Goal: Information Seeking & Learning: Learn about a topic

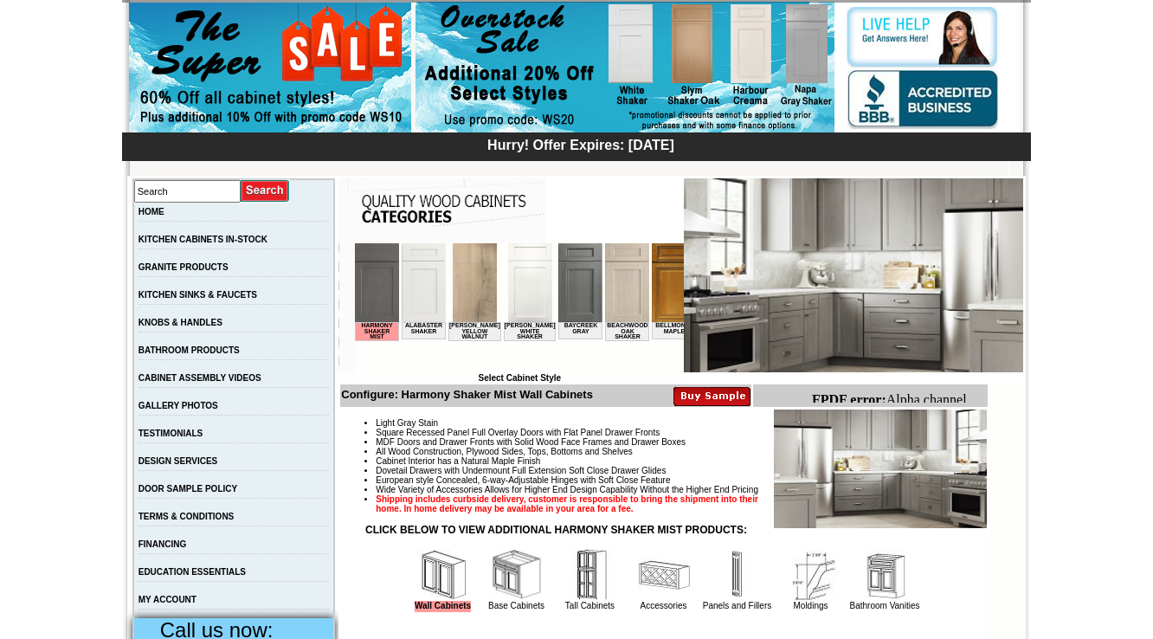
scroll to position [208, 0]
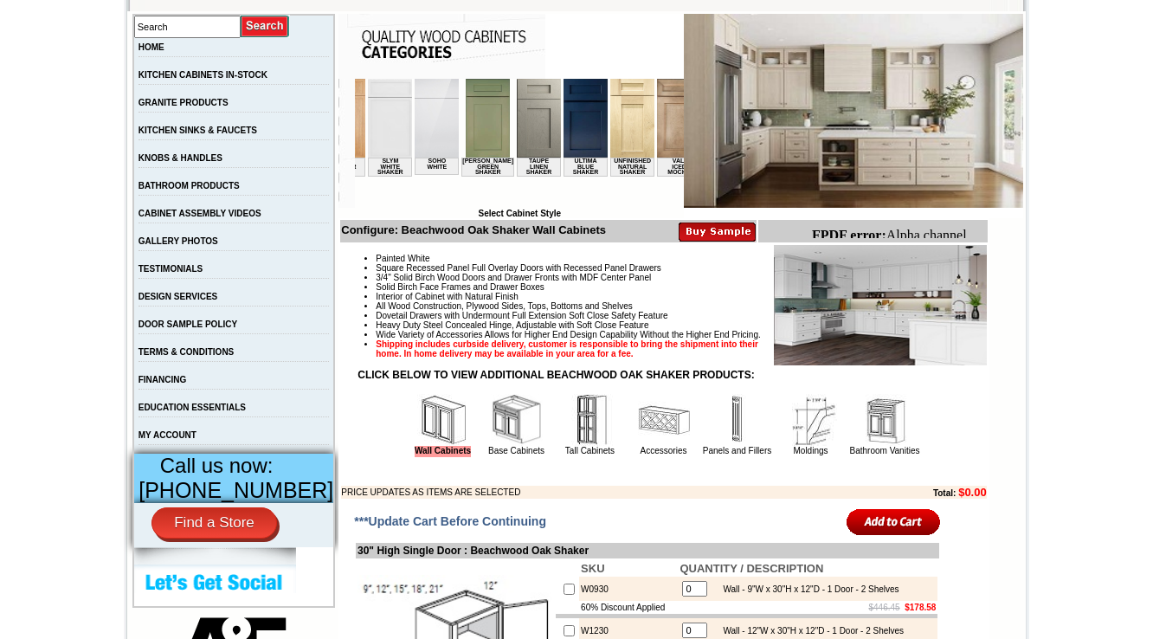
scroll to position [208, 0]
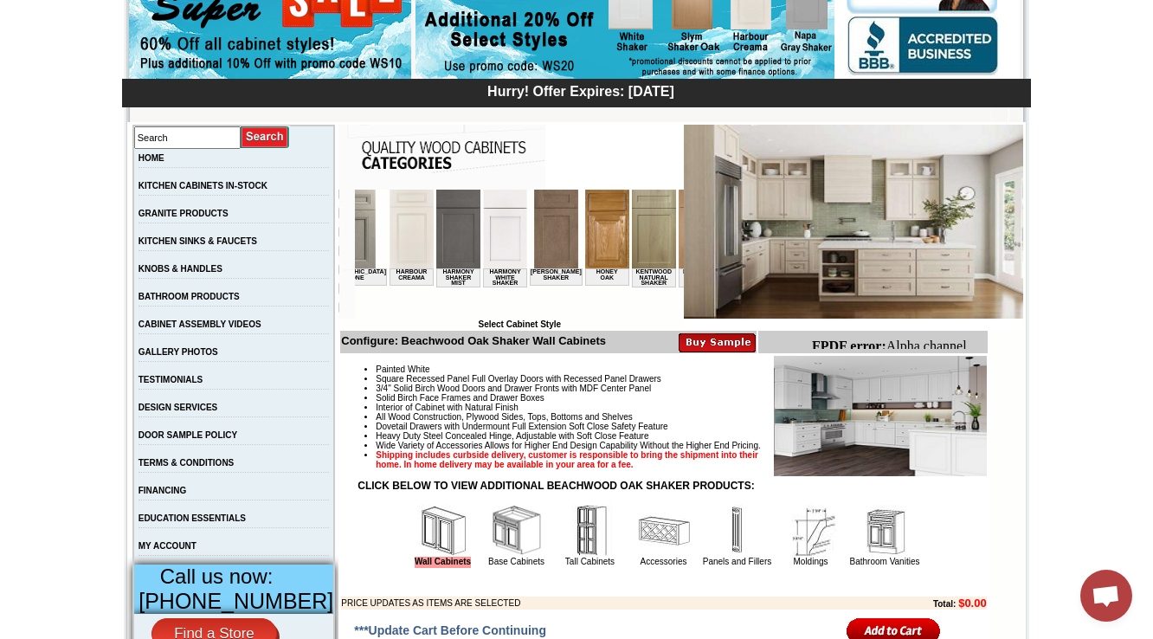
scroll to position [0, 1170]
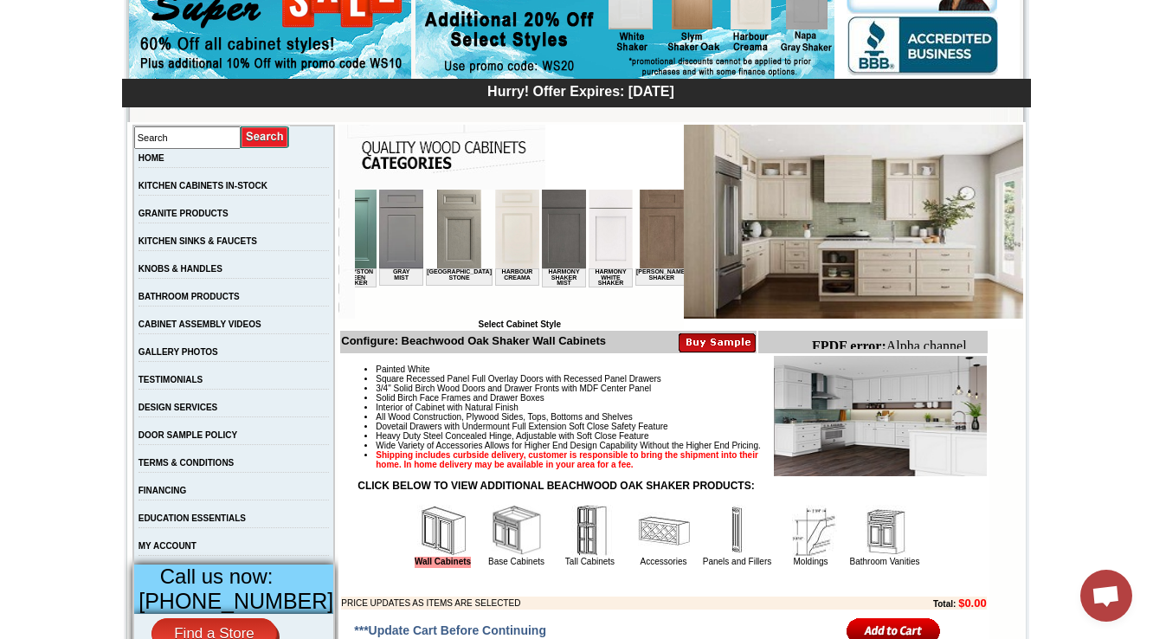
click at [639, 236] on img at bounding box center [661, 229] width 44 height 79
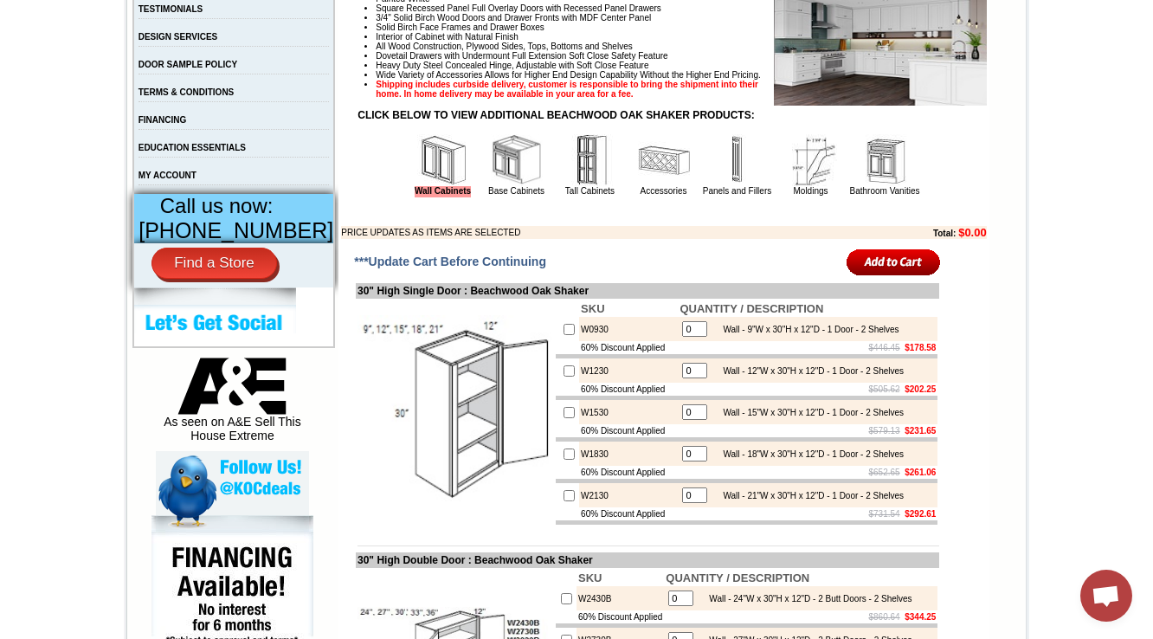
scroll to position [762, 0]
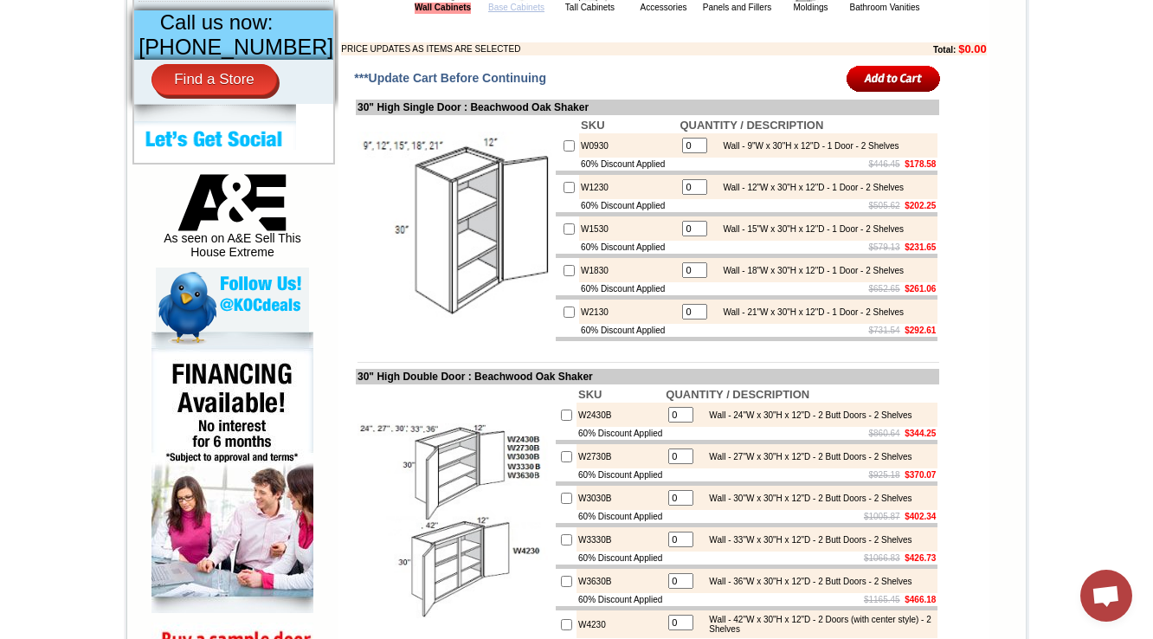
click at [488, 12] on link "Base Cabinets" at bounding box center [516, 8] width 56 height 10
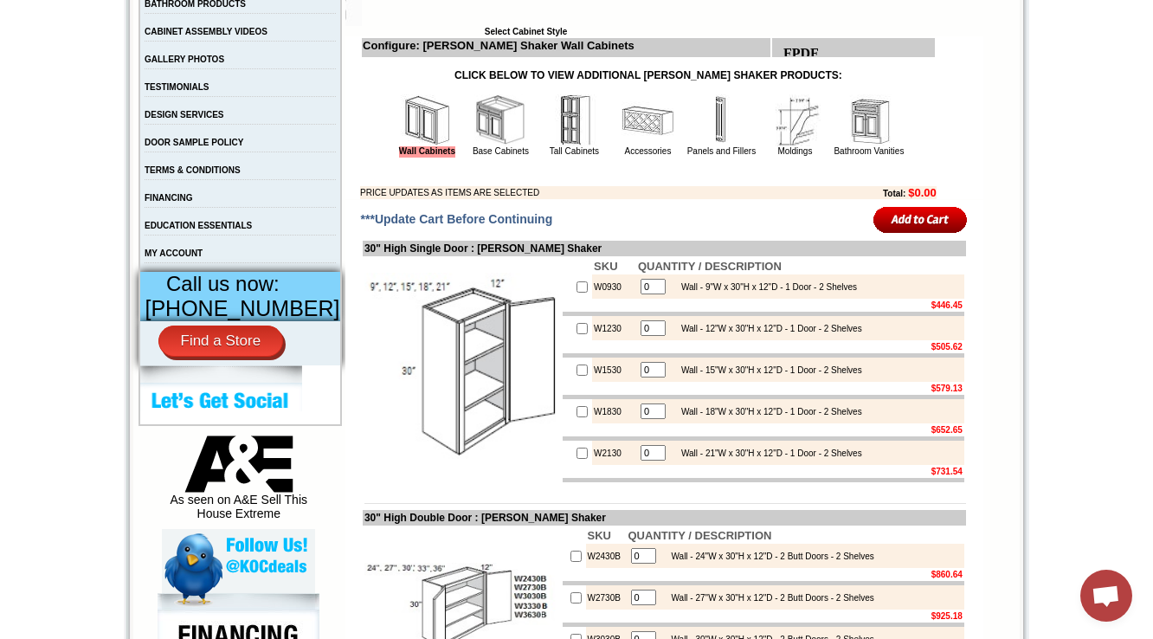
scroll to position [485, 0]
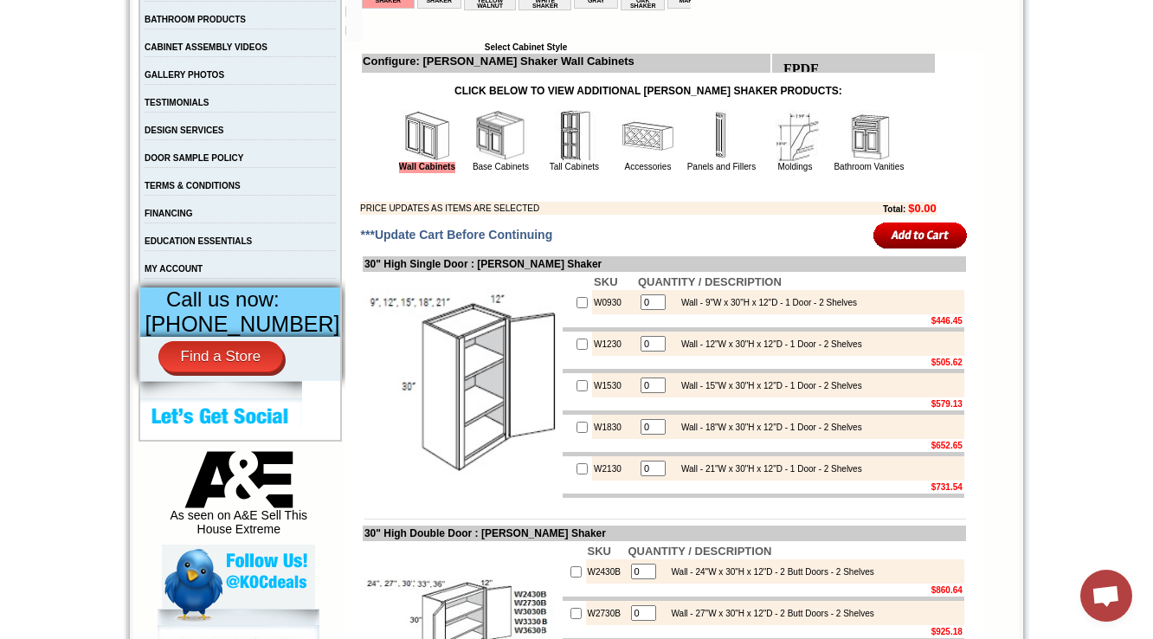
click at [477, 138] on img at bounding box center [500, 136] width 52 height 52
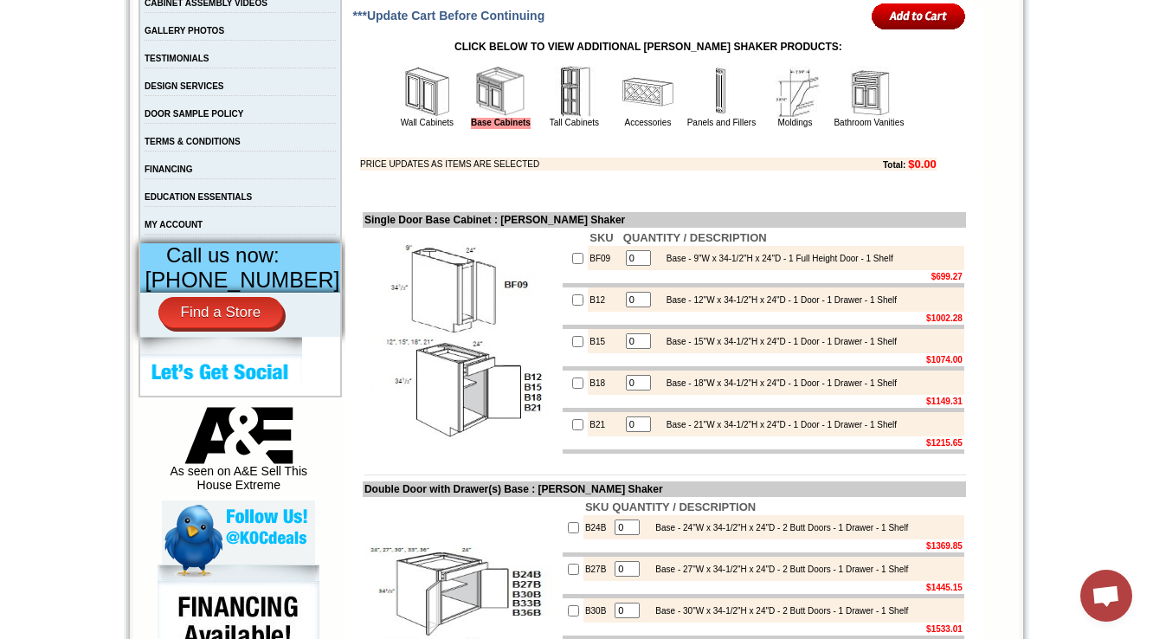
scroll to position [831, 0]
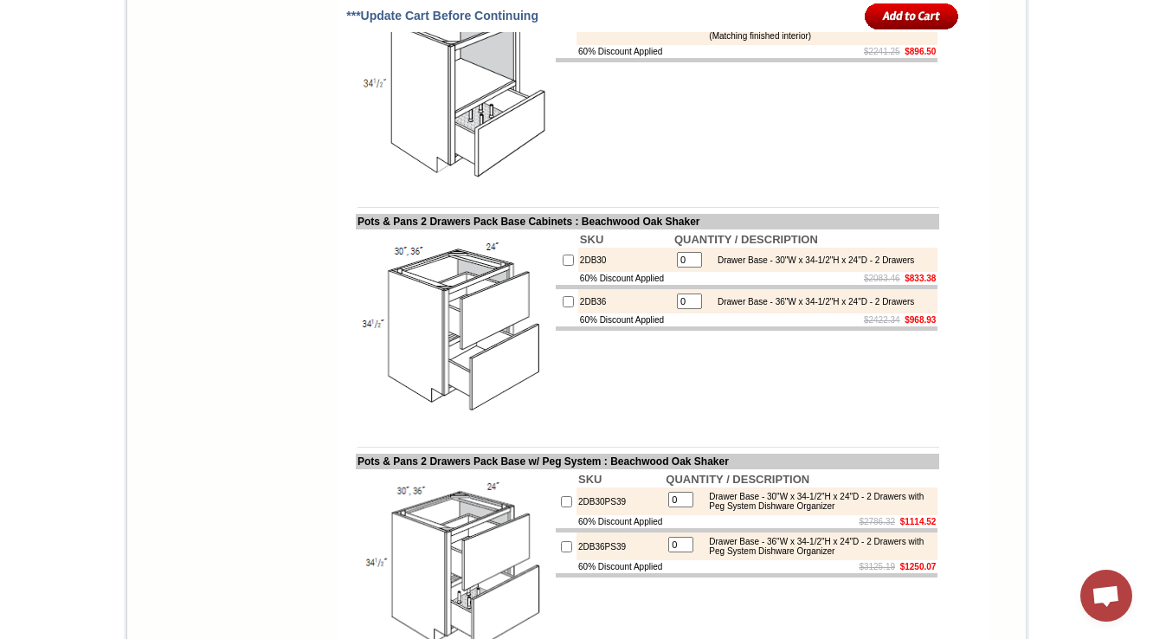
scroll to position [9000, 0]
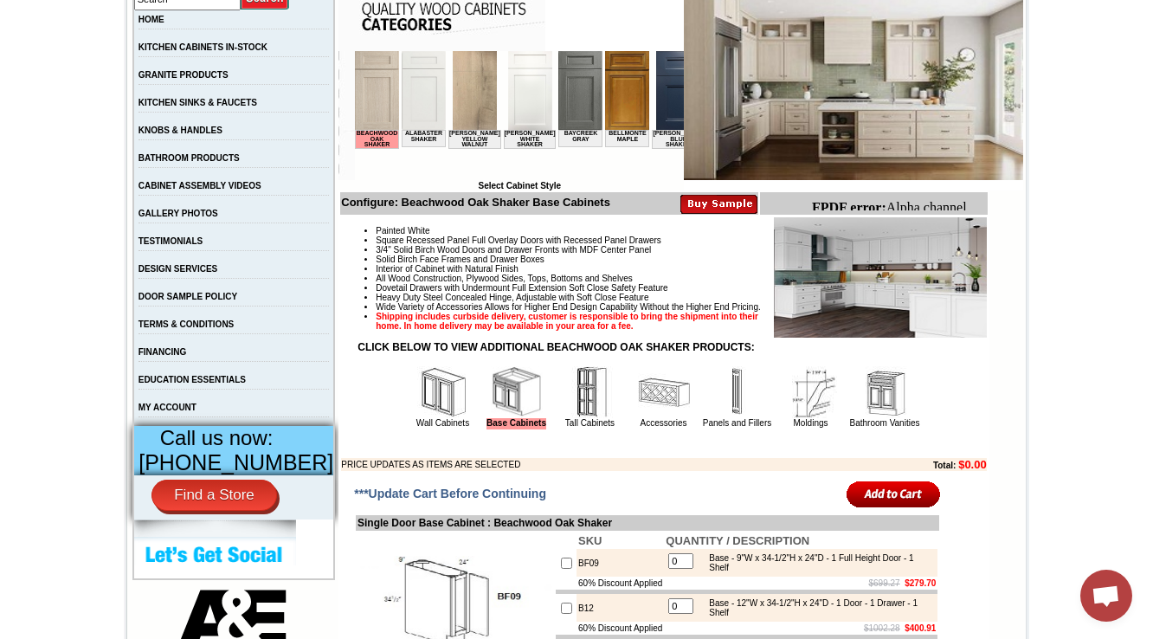
scroll to position [0, 1218]
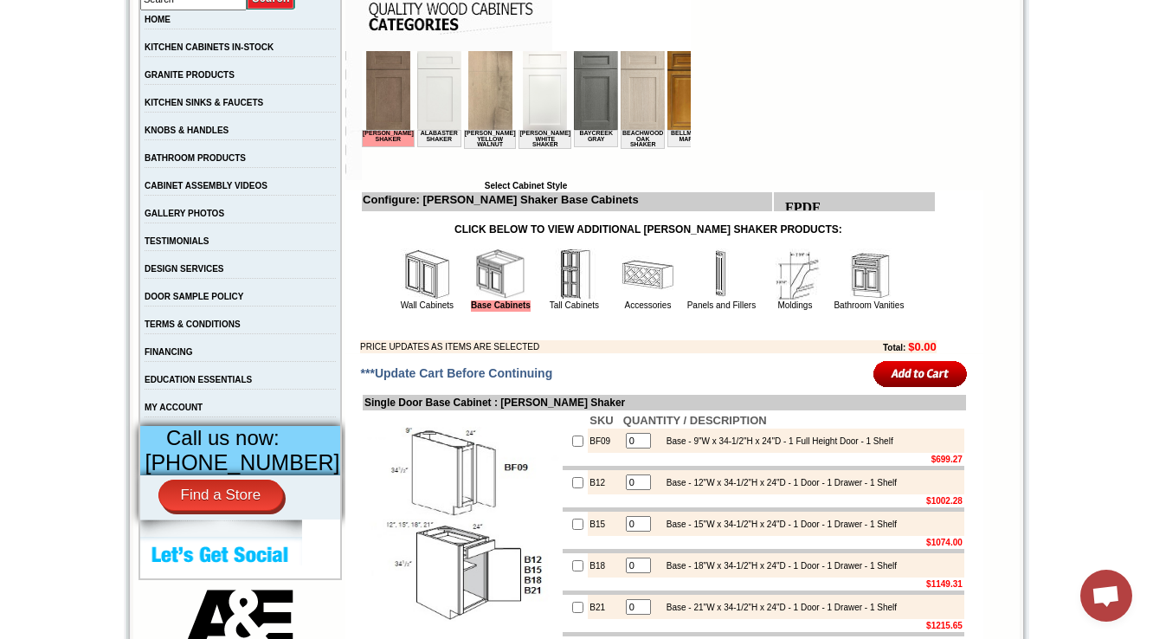
scroll to position [415, 0]
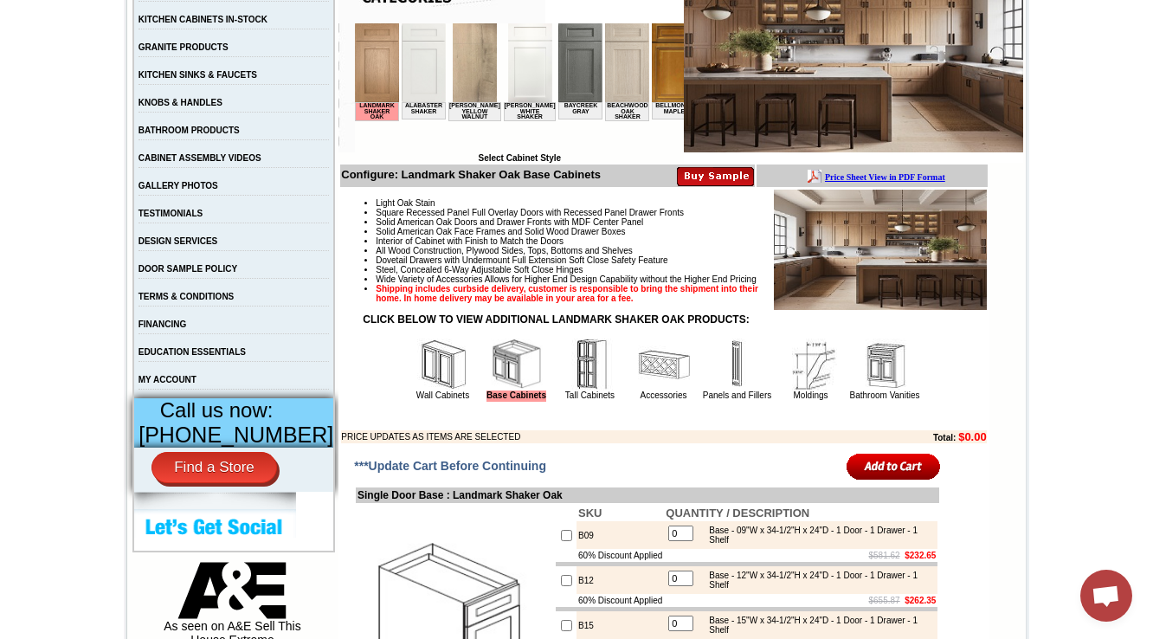
scroll to position [415, 0]
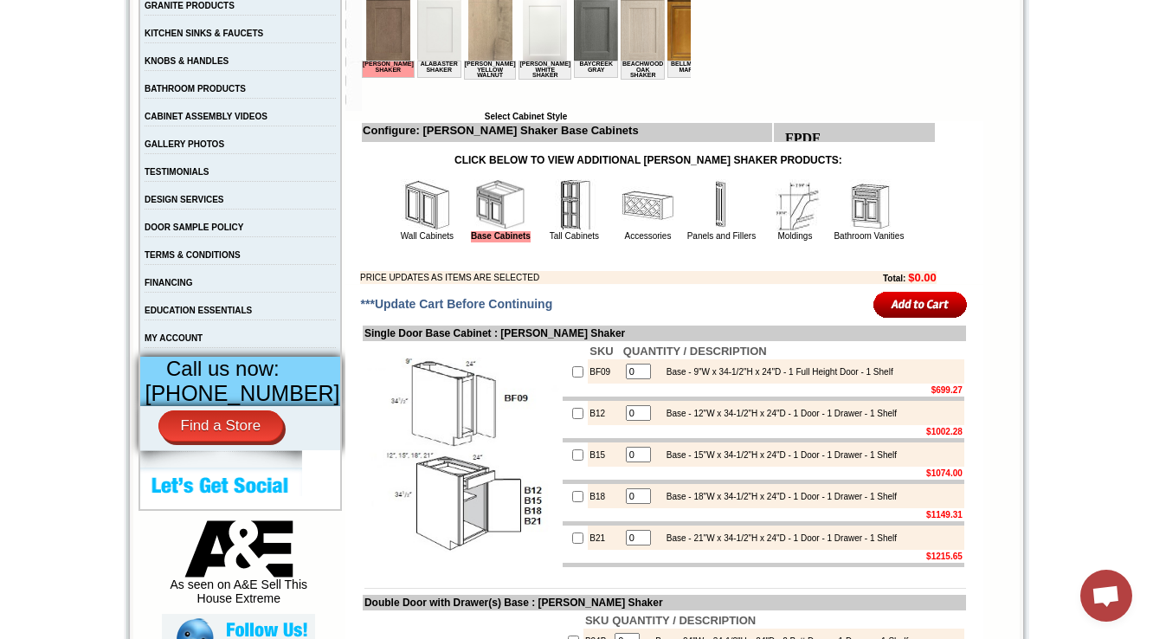
scroll to position [138, 0]
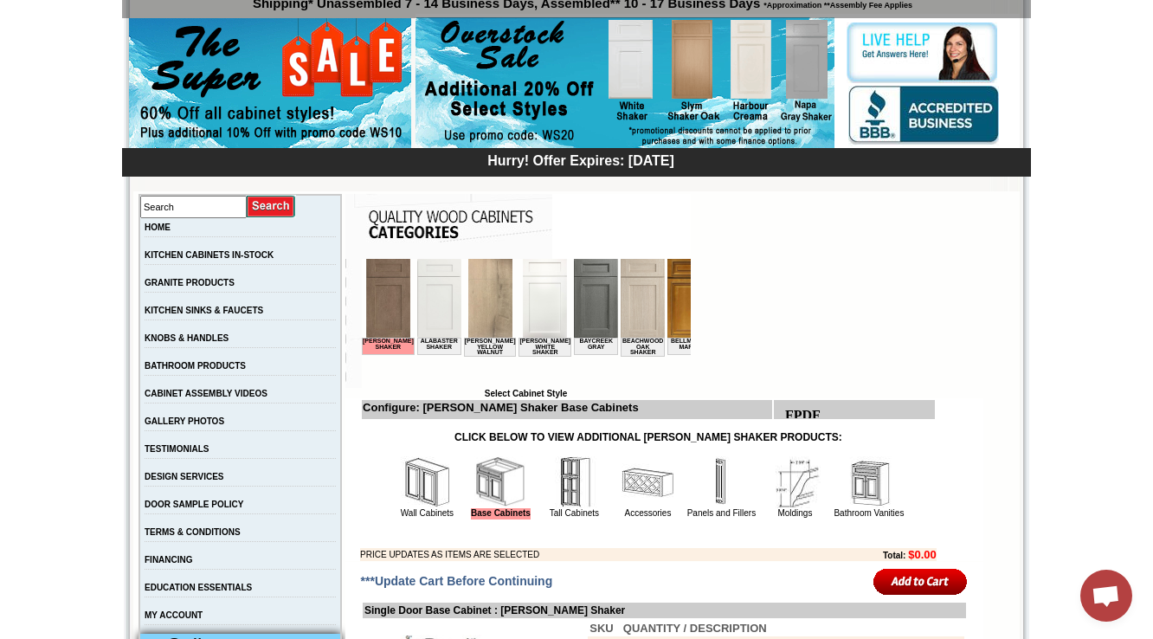
drag, startPoint x: 408, startPoint y: 408, endPoint x: 525, endPoint y: 405, distance: 116.9
click at [525, 405] on b "Configure: [PERSON_NAME] Shaker Base Cabinets" at bounding box center [501, 407] width 276 height 13
copy b "[PERSON_NAME] Shaker"
click at [453, 410] on b "Configure: [PERSON_NAME] Shaker Base Cabinets" at bounding box center [501, 407] width 276 height 13
click at [453, 410] on b "Configure: Hazelwood Shaker Base Cabinets" at bounding box center [501, 407] width 276 height 13
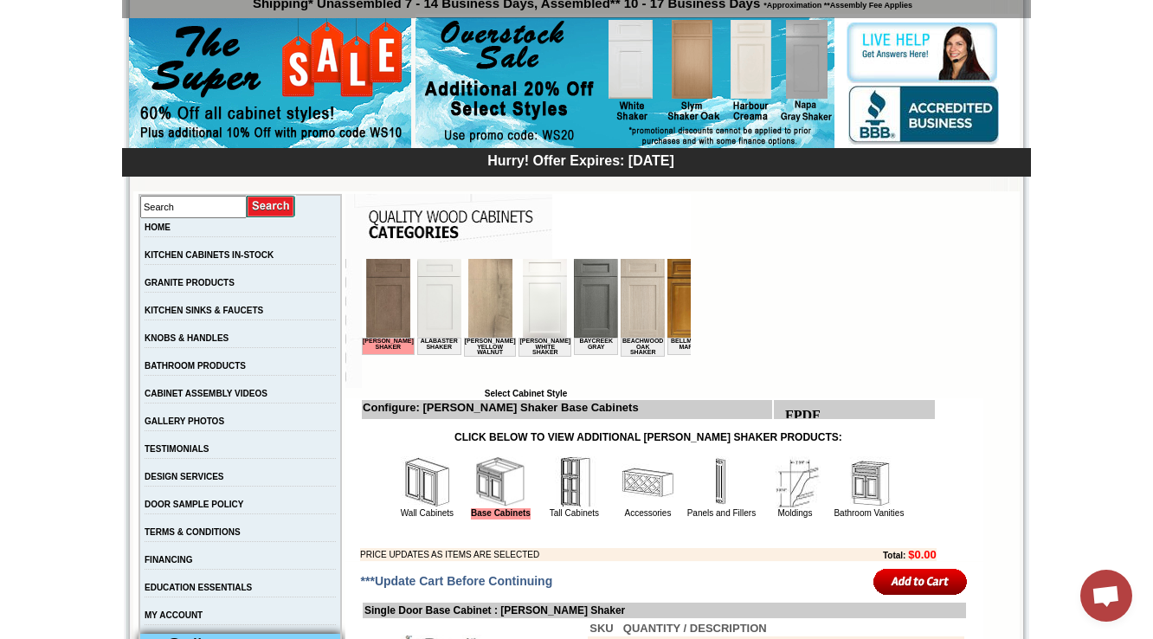
click at [453, 410] on b "Configure: Hazelwood Shaker Base Cabinets" at bounding box center [501, 407] width 276 height 13
copy b "[PERSON_NAME]"
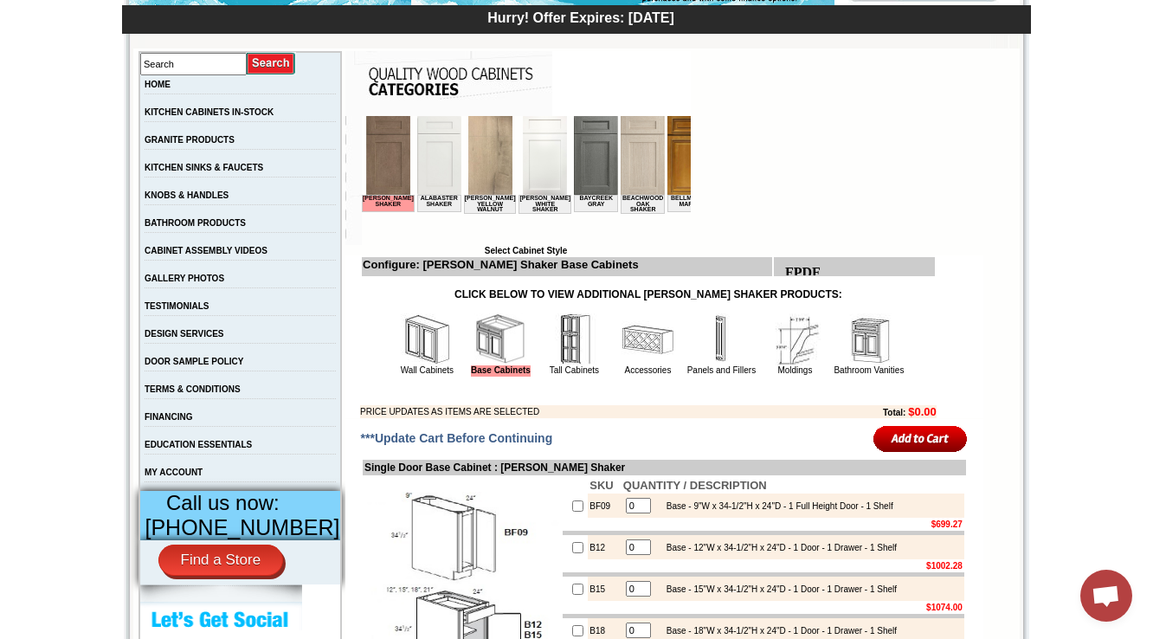
scroll to position [143, 0]
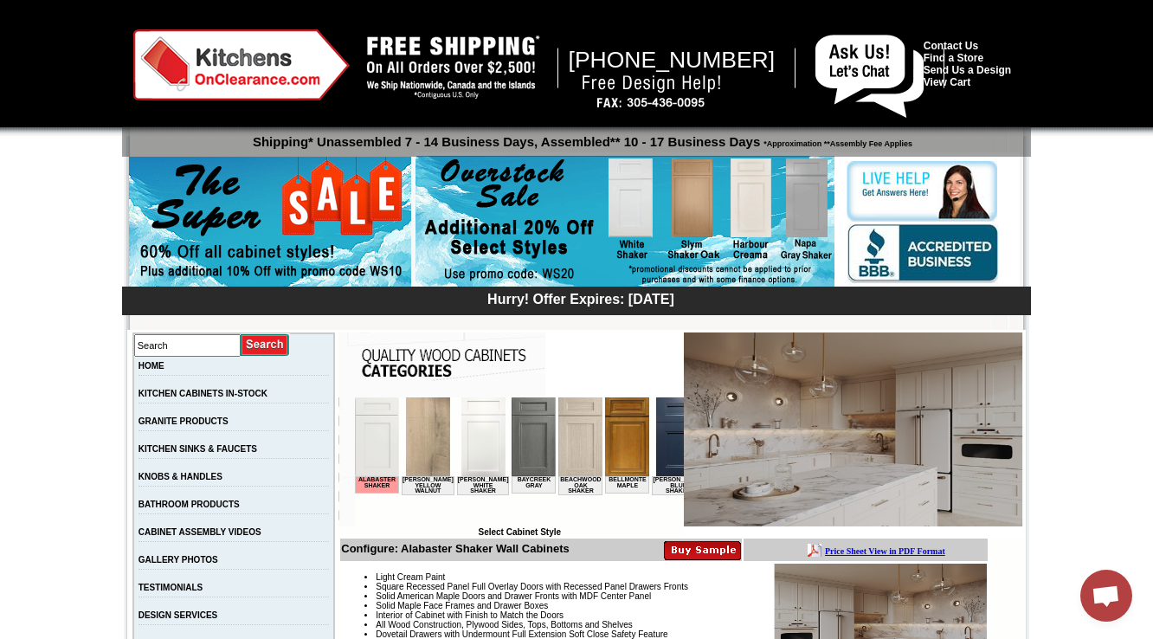
scroll to position [0, 1218]
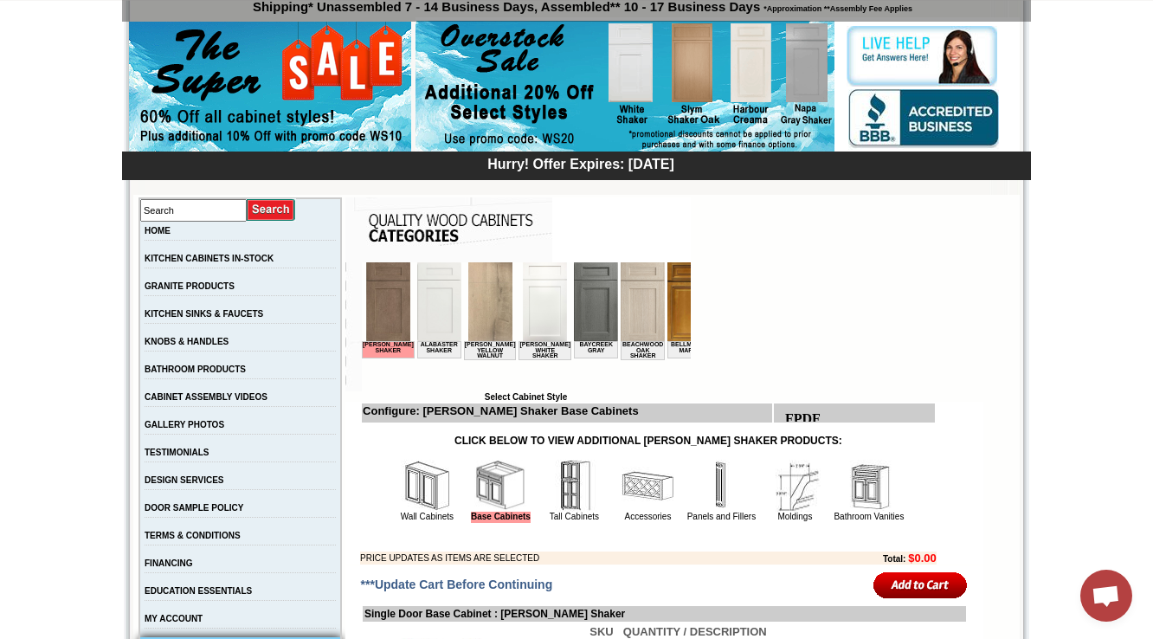
drag, startPoint x: 412, startPoint y: 392, endPoint x: 427, endPoint y: 414, distance: 26.7
click at [412, 394] on td "Browser incompatible Select Cabinet Style" at bounding box center [526, 331] width 329 height 139
click at [427, 414] on b "Configure: [PERSON_NAME] Shaker Base Cabinets" at bounding box center [501, 410] width 276 height 13
copy b "[PERSON_NAME]"
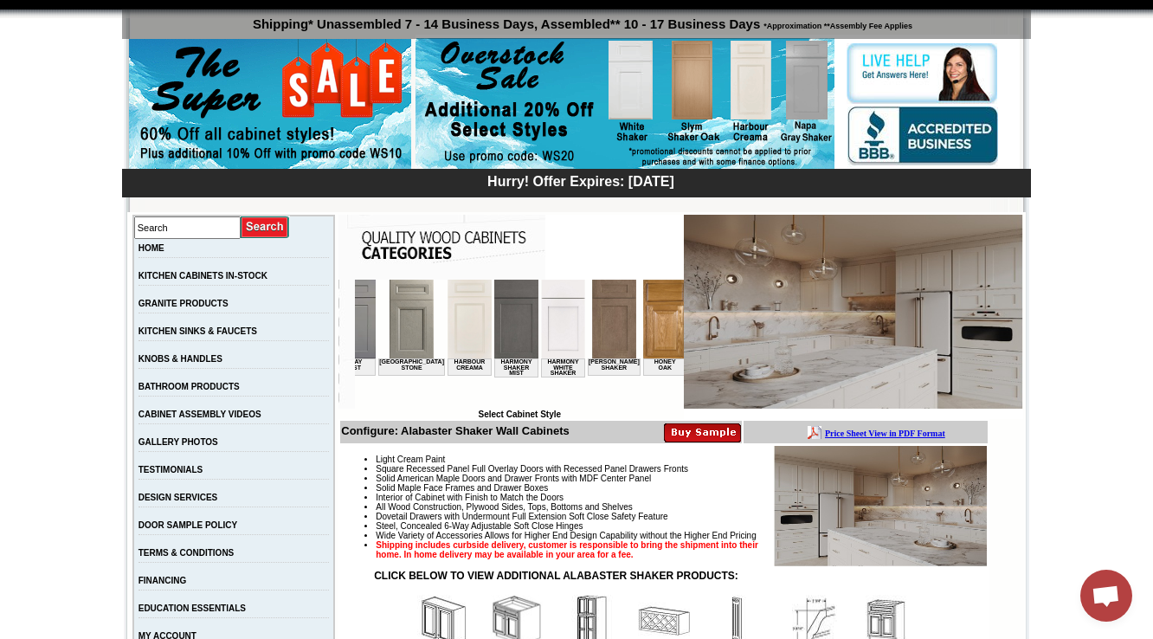
scroll to position [138, 0]
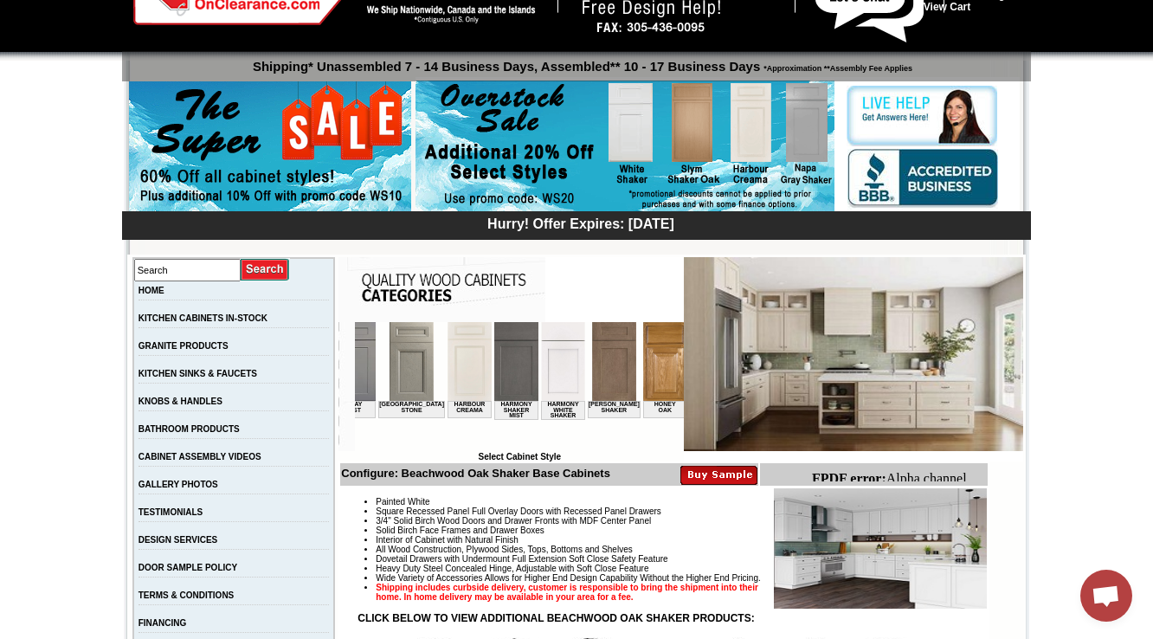
scroll to position [69, 0]
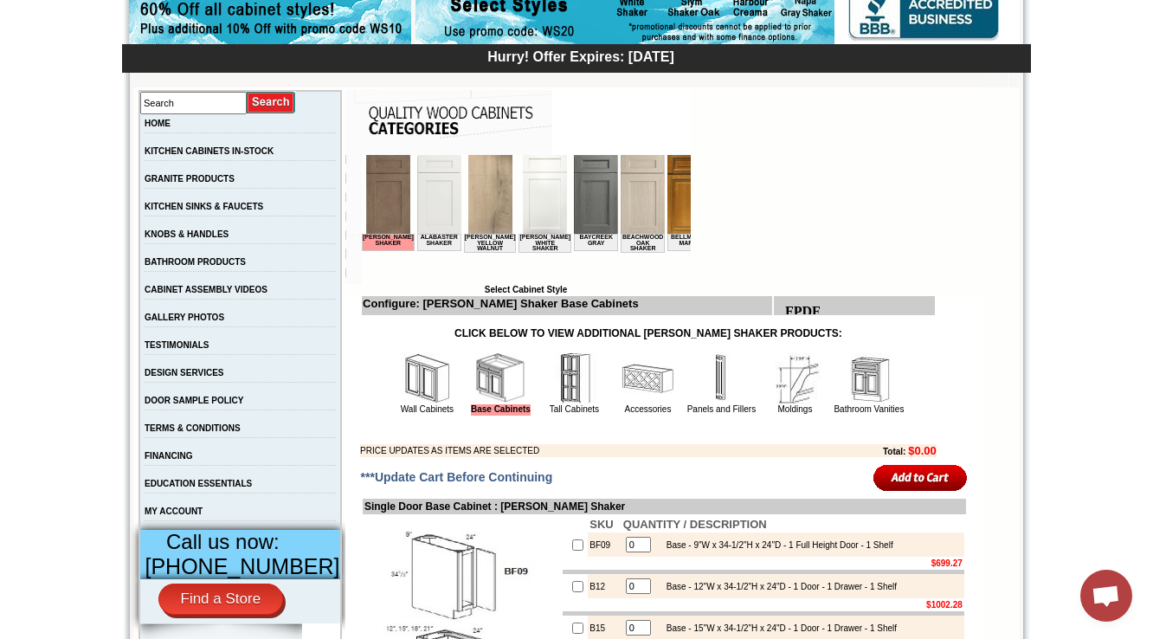
scroll to position [277, 0]
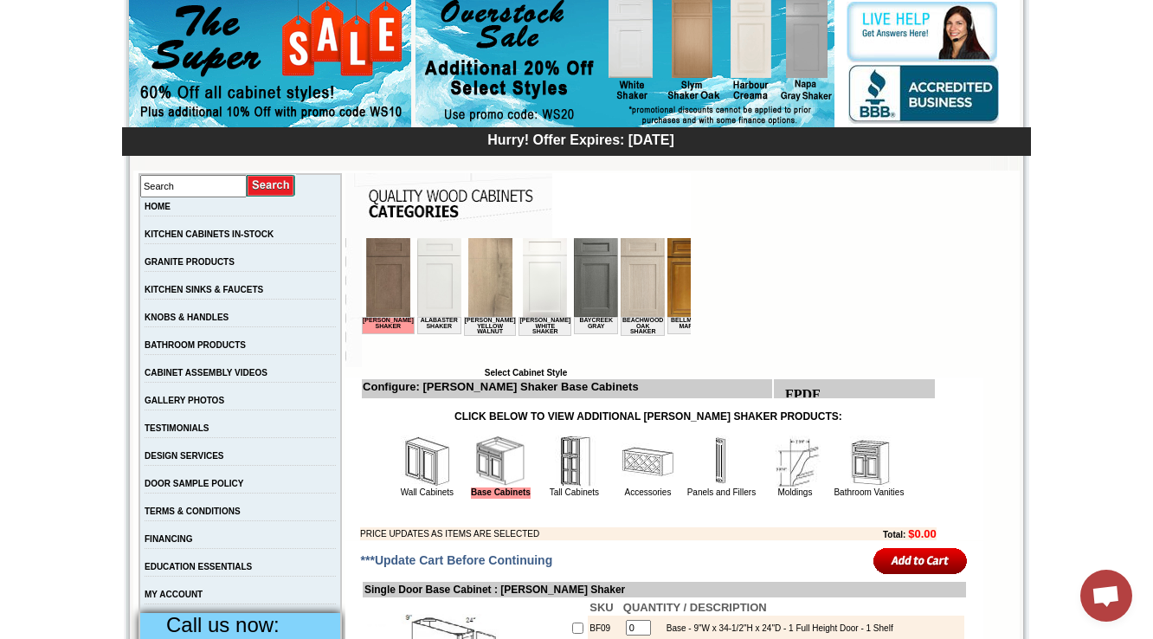
scroll to position [138, 0]
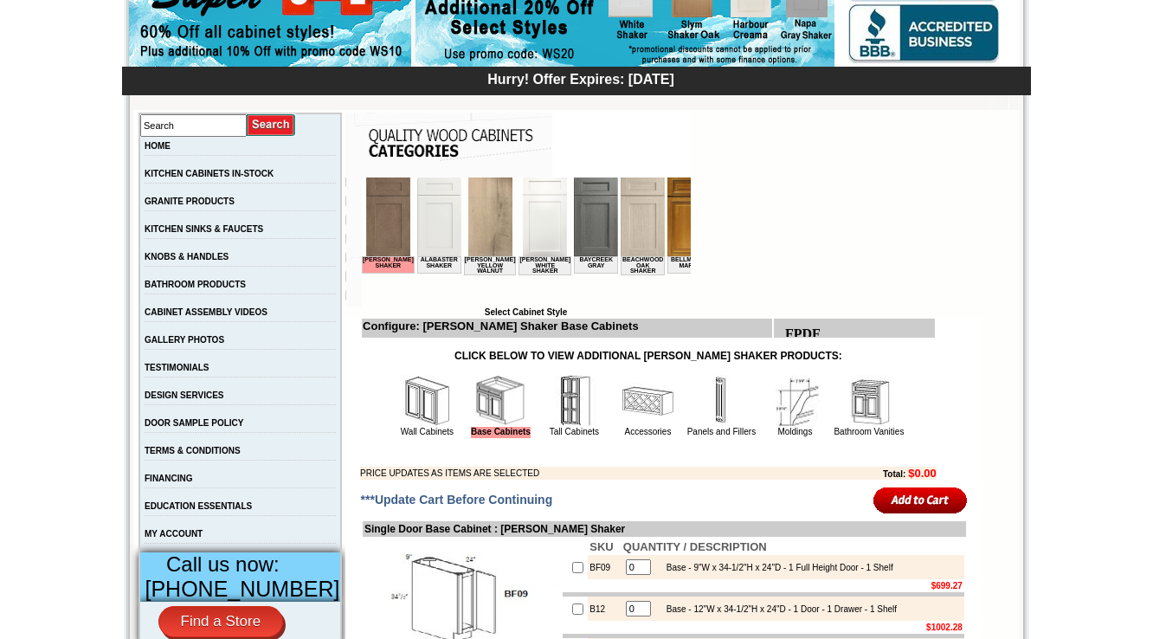
scroll to position [187, 0]
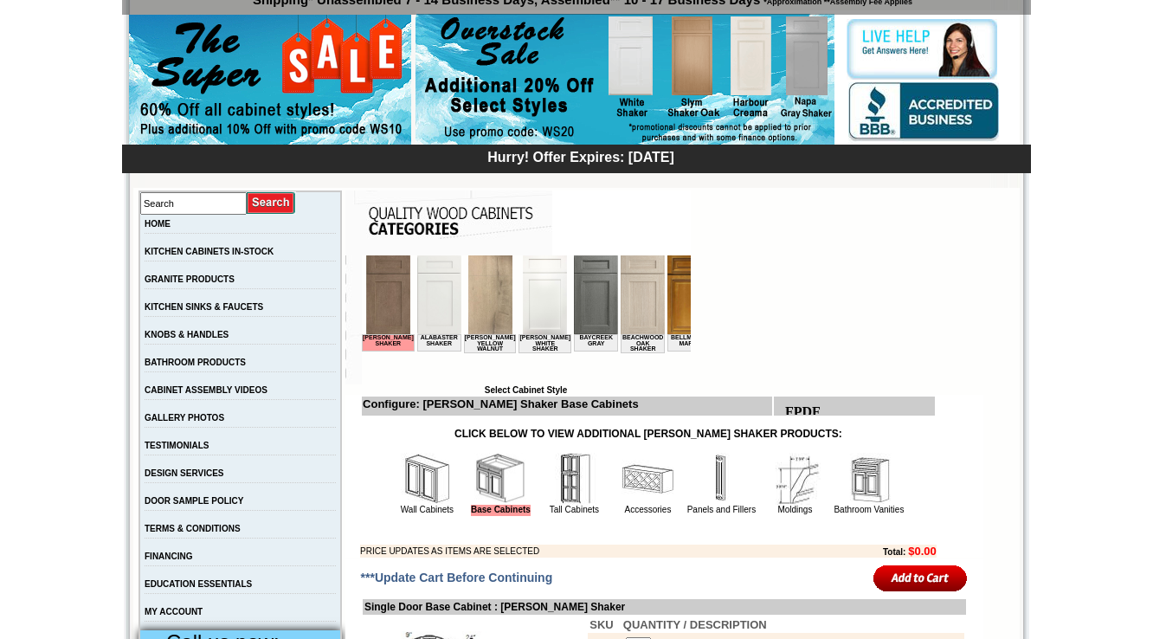
scroll to position [118, 0]
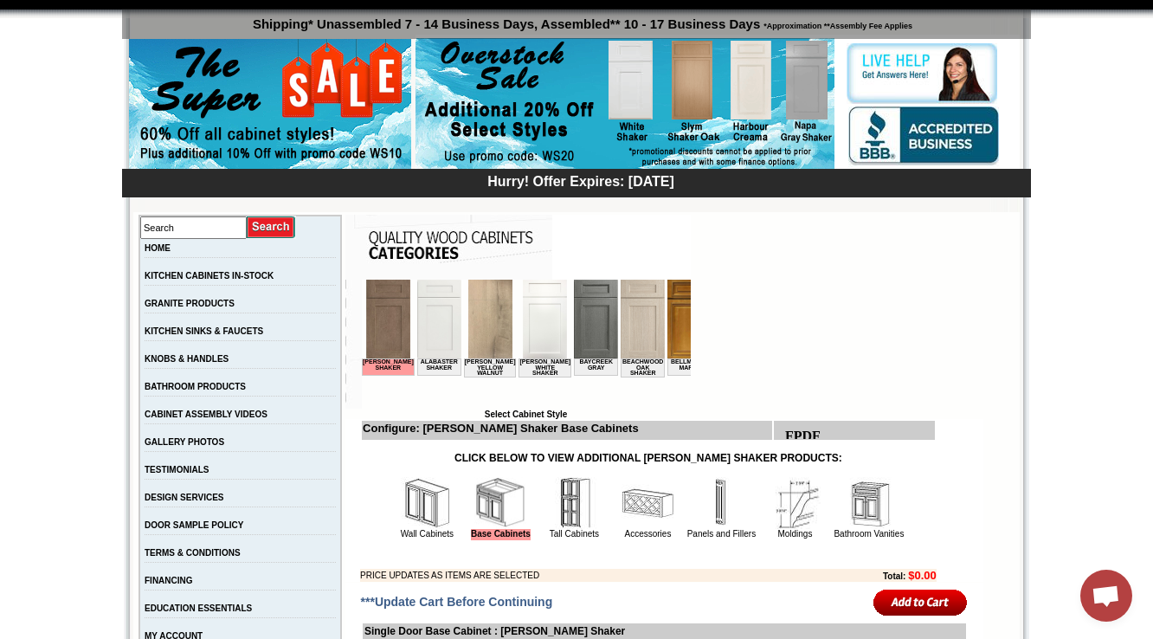
drag, startPoint x: 750, startPoint y: 290, endPoint x: 735, endPoint y: 315, distance: 29.5
